Goal: Find specific page/section: Find specific page/section

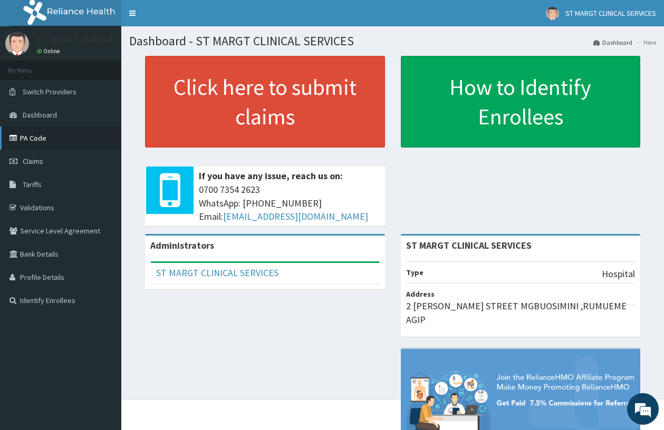
click at [42, 141] on link "PA Code" at bounding box center [60, 138] width 121 height 23
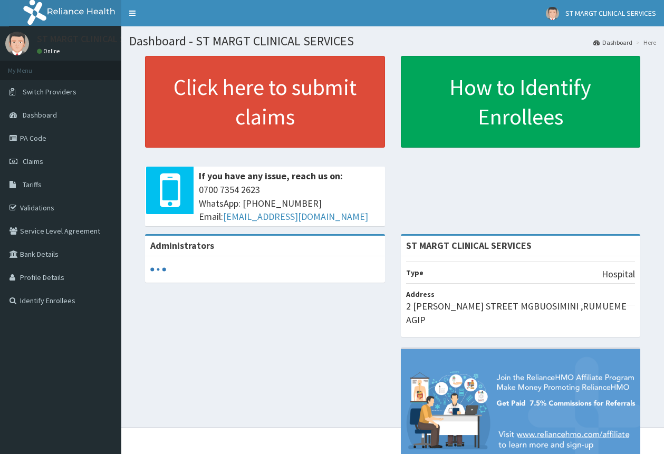
click at [30, 139] on link "PA Code" at bounding box center [60, 138] width 121 height 23
